Goal: Transaction & Acquisition: Purchase product/service

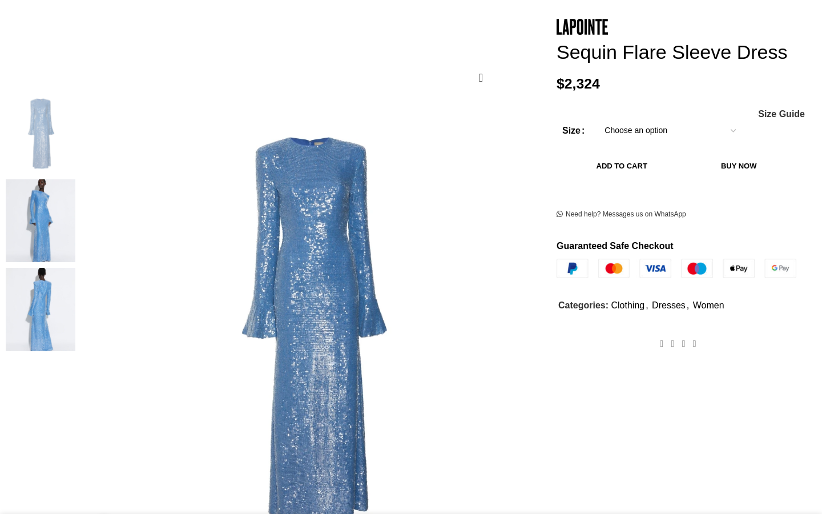
scroll to position [146, 0]
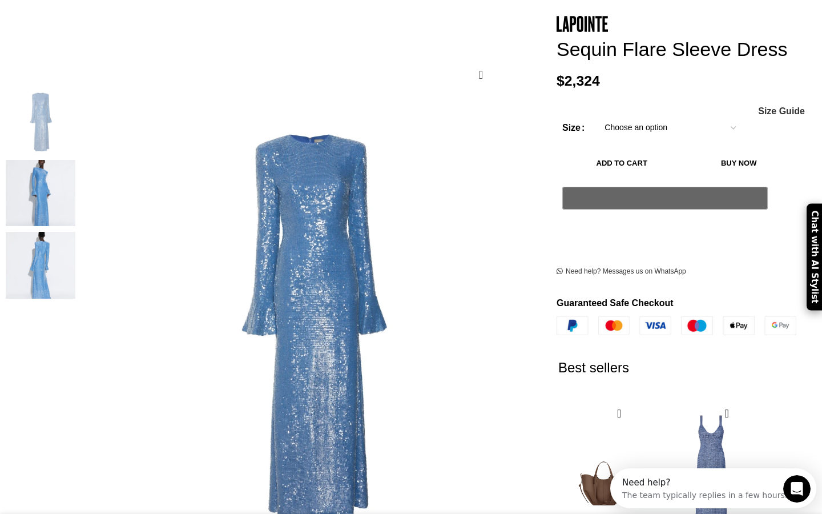
scroll to position [0, 120]
click at [75, 191] on img "2 / 3" at bounding box center [41, 193] width 70 height 67
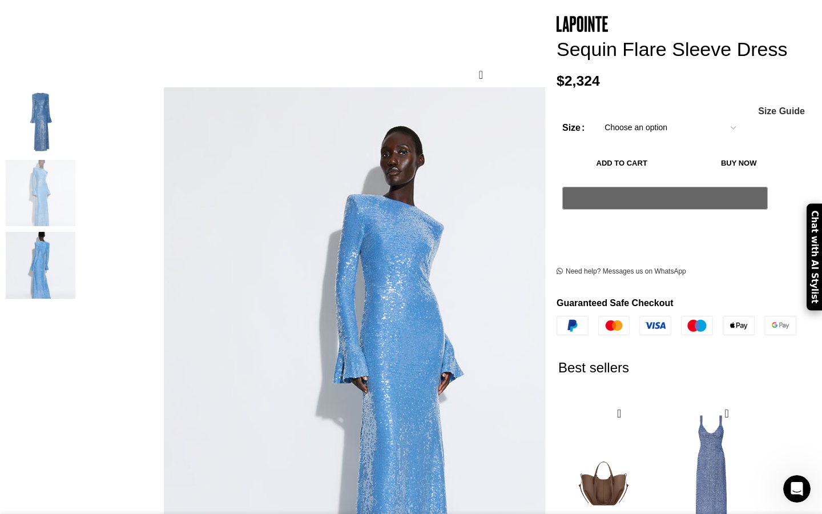
scroll to position [0, 240]
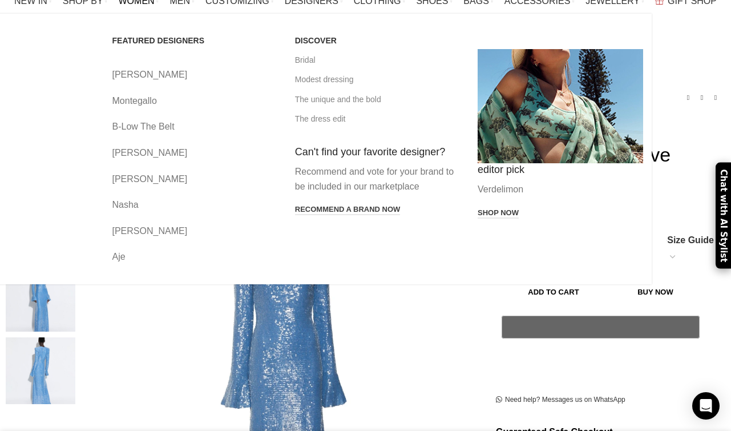
scroll to position [0, 120]
